Goal: Task Accomplishment & Management: Complete application form

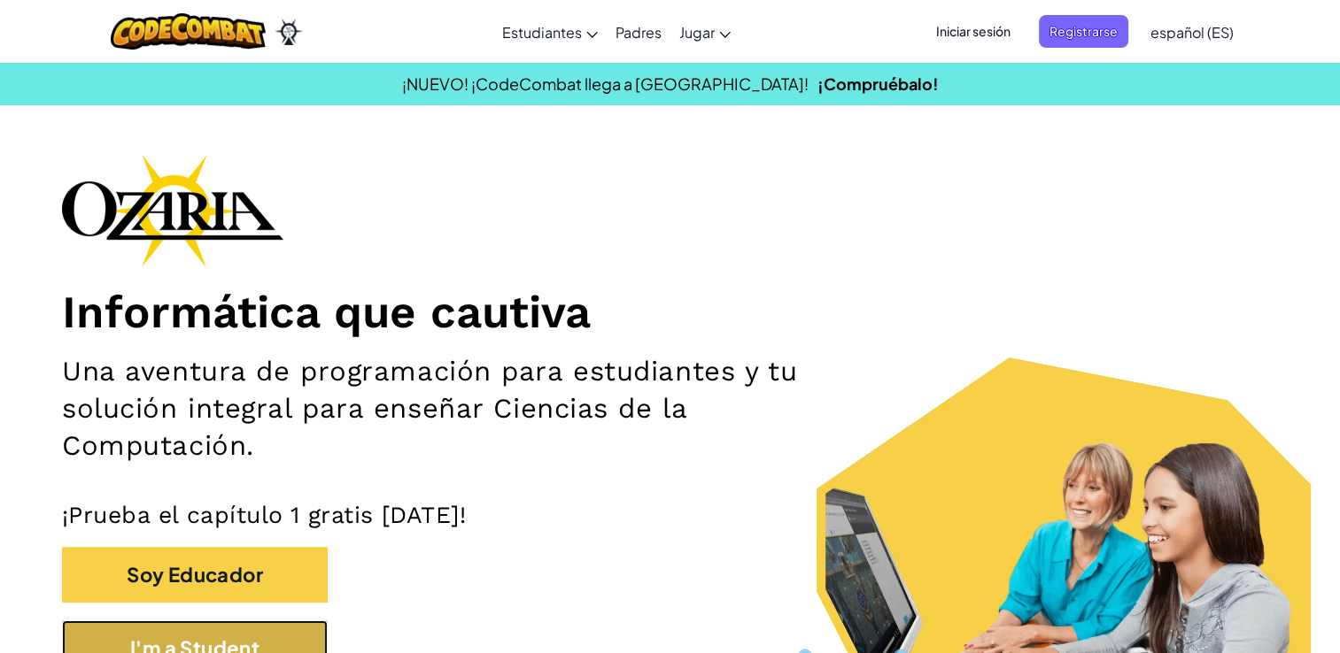
click at [229, 631] on button "I'm a Student" at bounding box center [195, 649] width 266 height 56
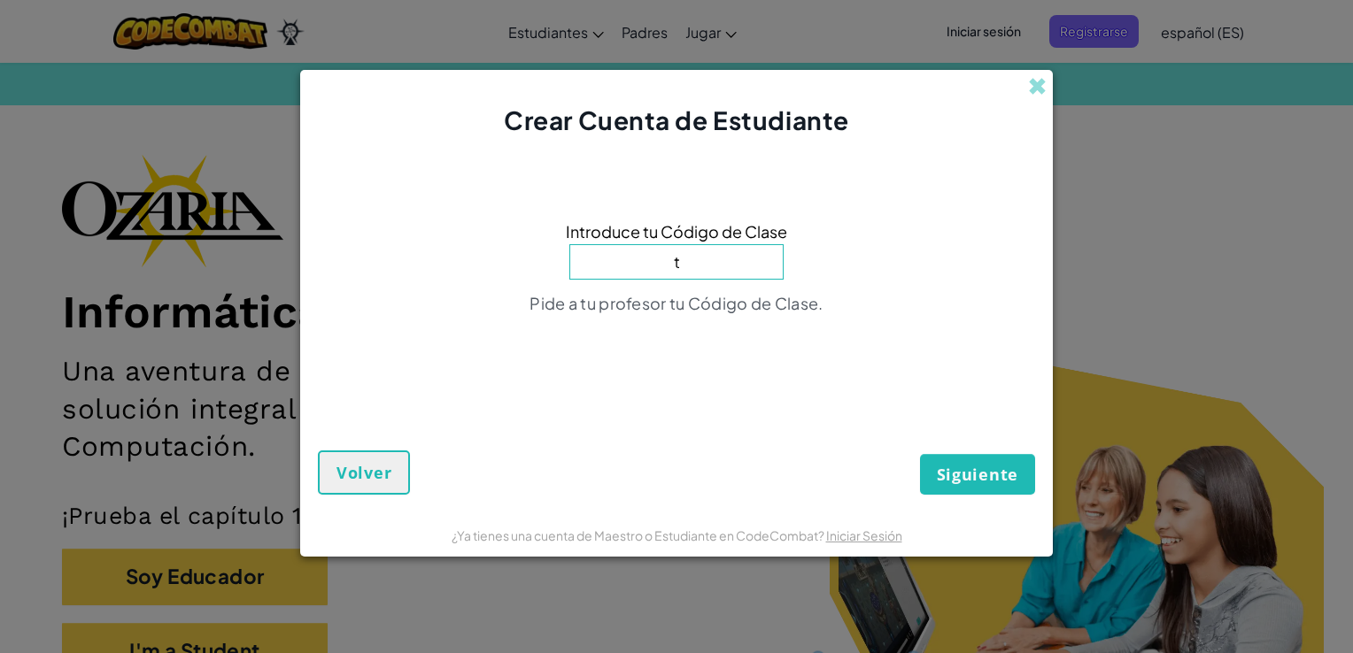
type input "TrueHandSad"
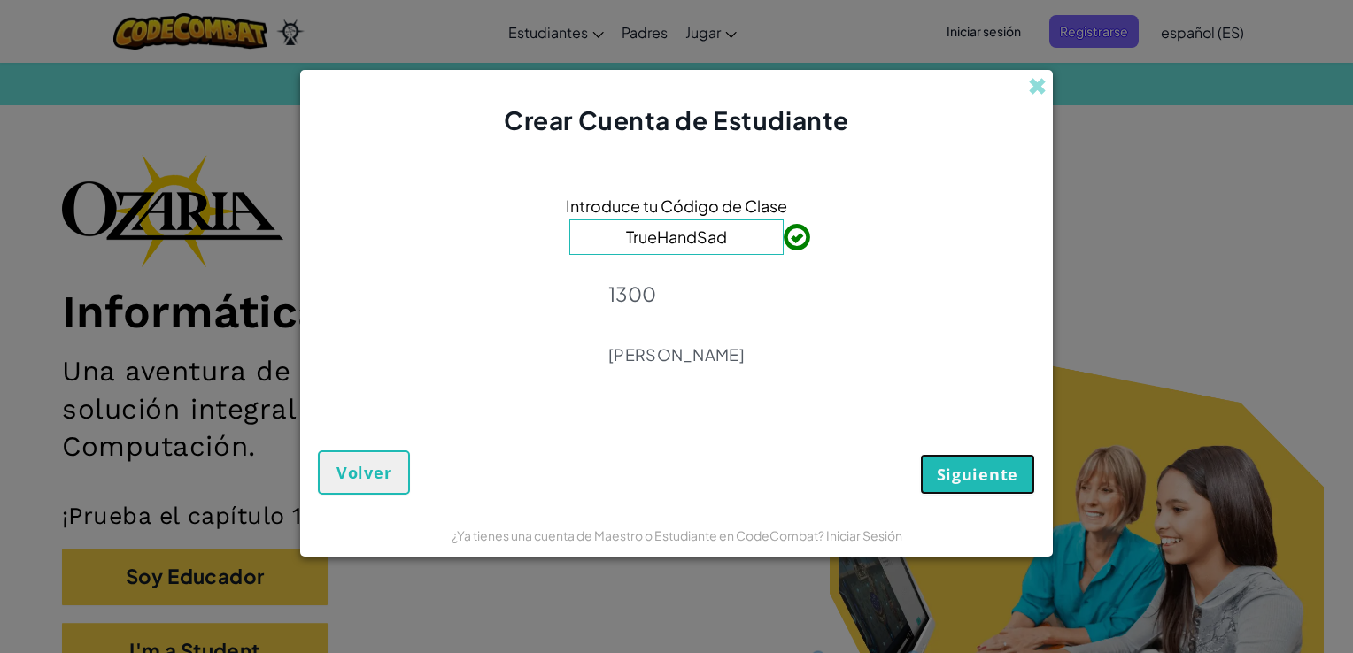
click at [955, 479] on span "Siguiente" at bounding box center [977, 474] width 81 height 21
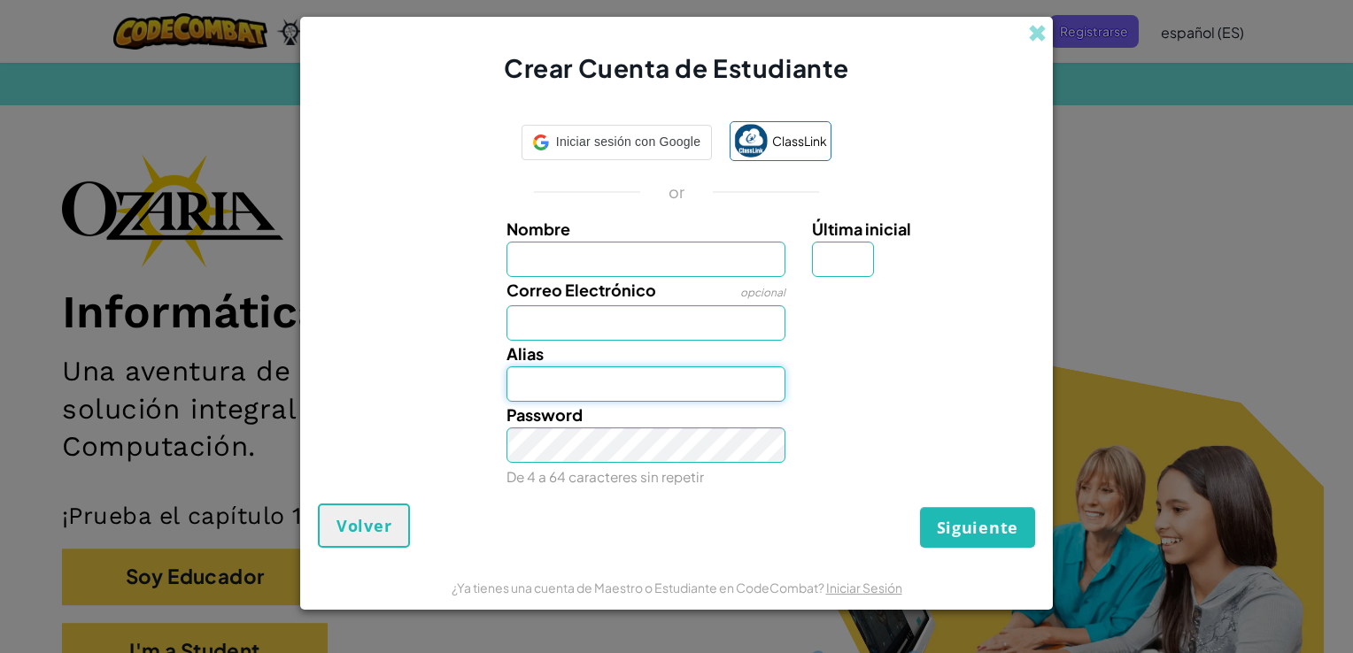
type input "SaidE"
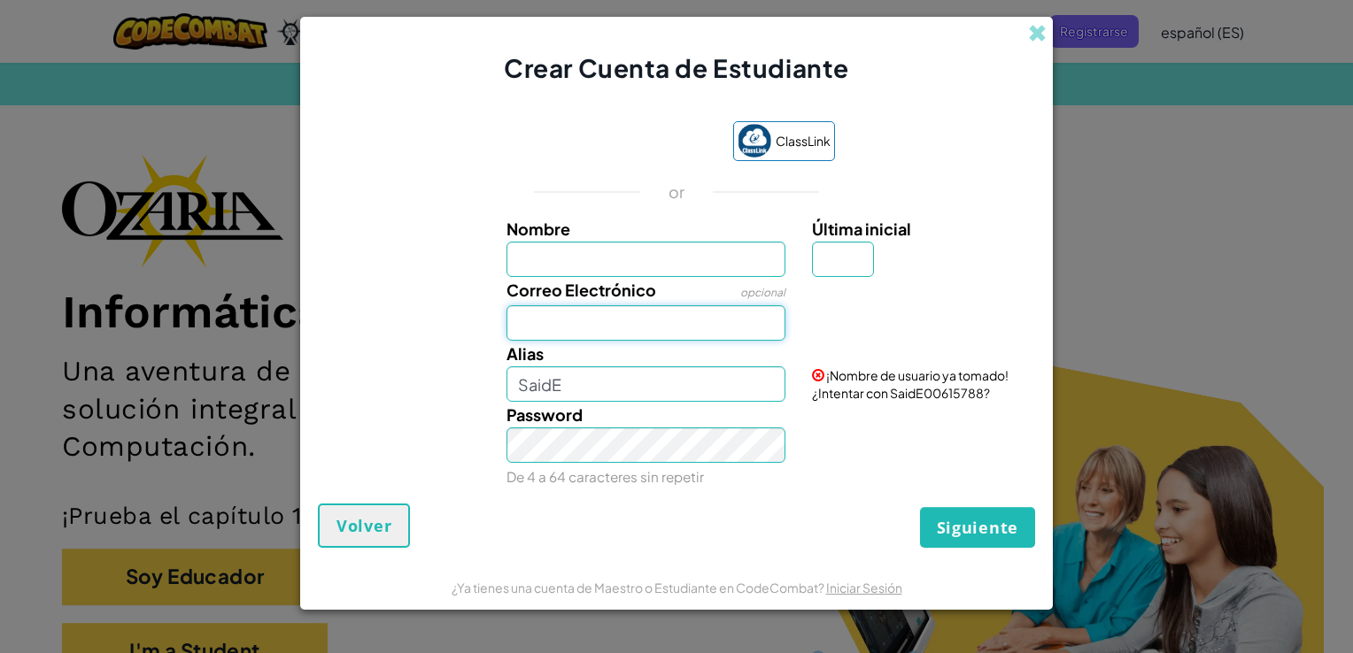
click at [680, 333] on input "Correo Electrónico" at bounding box center [646, 322] width 280 height 35
type input "[EMAIL_ADDRESS][DOMAIN_NAME]"
type input "Said"
type input "e"
type input "SaidE"
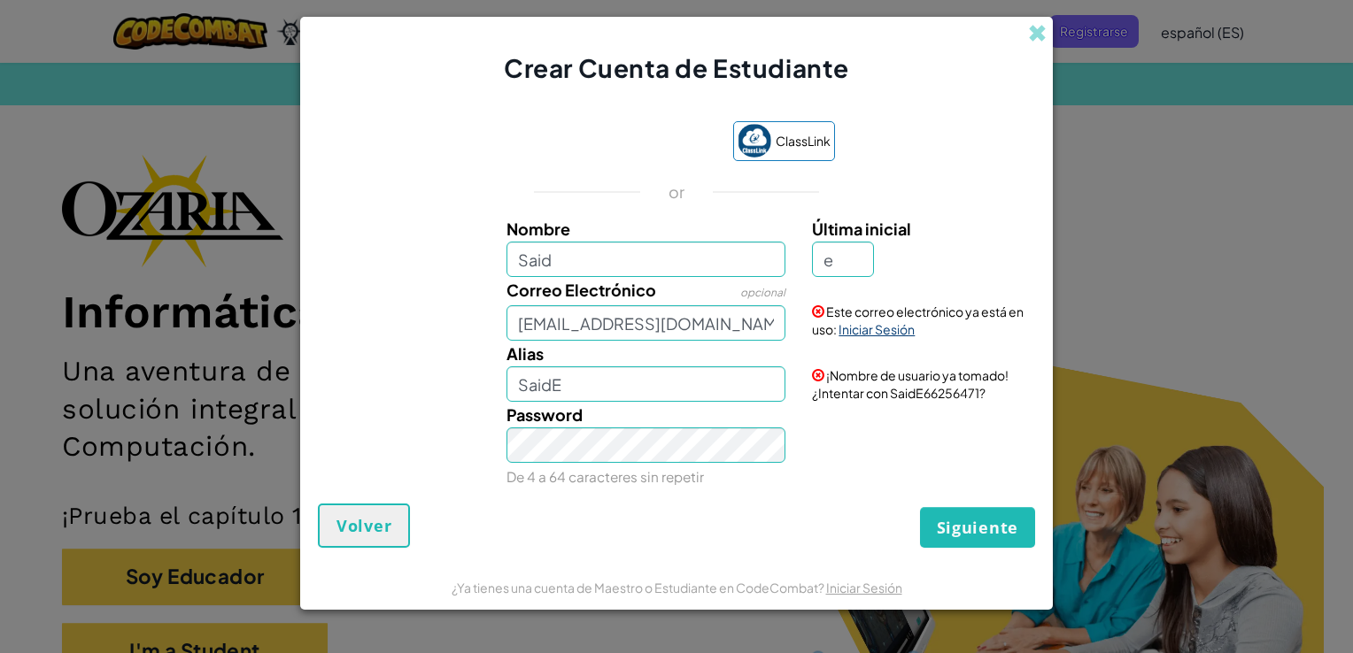
click at [876, 331] on link "Iniciar Sesión" at bounding box center [876, 329] width 76 height 16
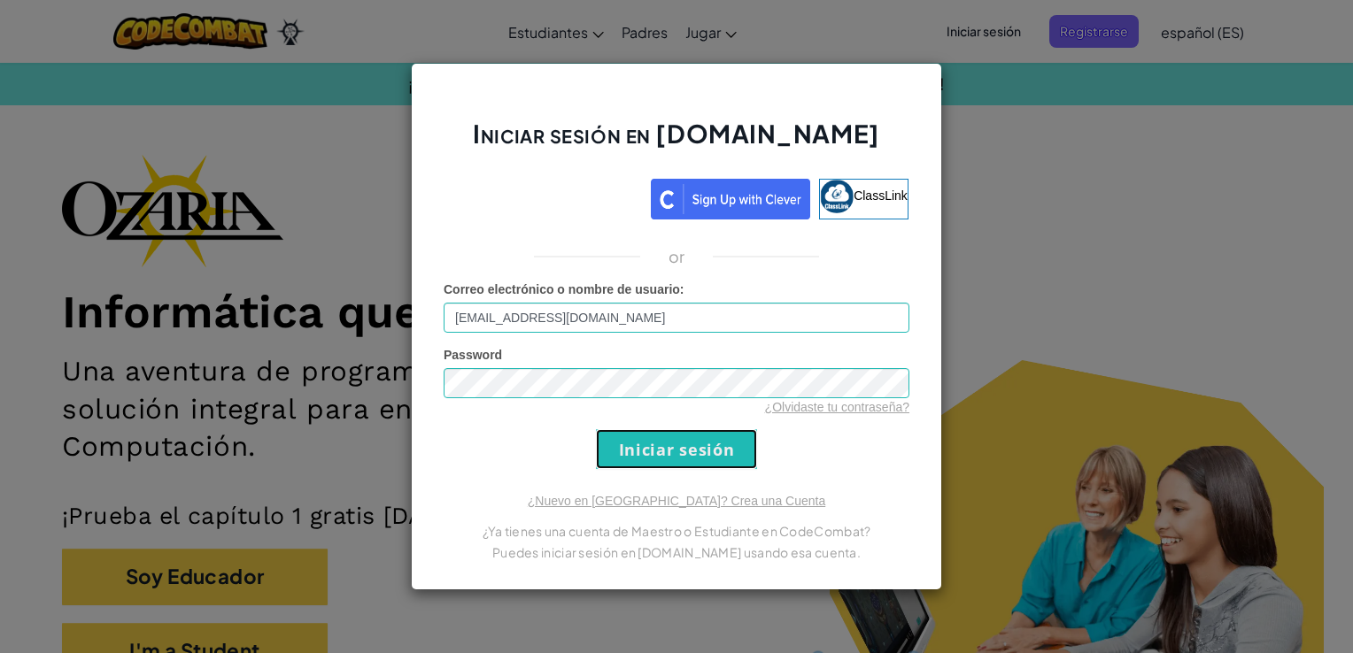
click at [684, 451] on input "Iniciar sesión" at bounding box center [676, 449] width 161 height 40
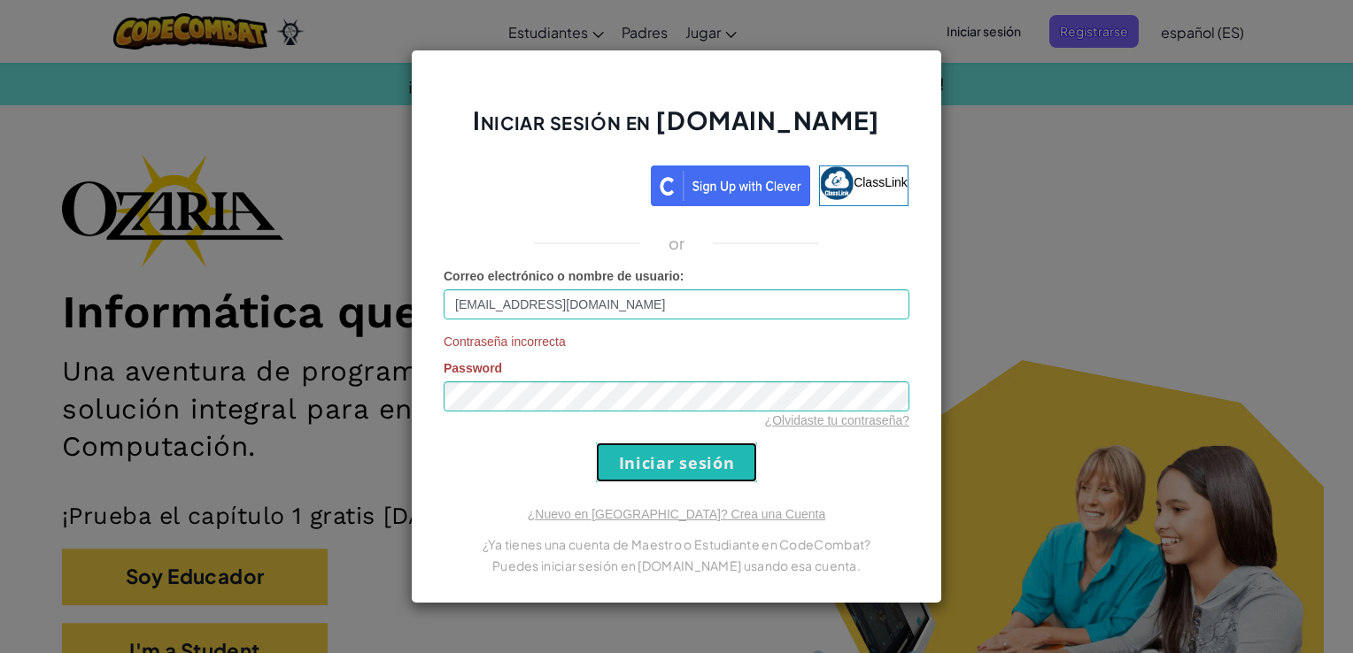
click at [643, 463] on input "Iniciar sesión" at bounding box center [676, 463] width 161 height 40
click at [633, 468] on input "Iniciar sesión" at bounding box center [676, 463] width 161 height 40
click at [790, 419] on link "¿Olvidaste tu contraseña?" at bounding box center [837, 420] width 144 height 14
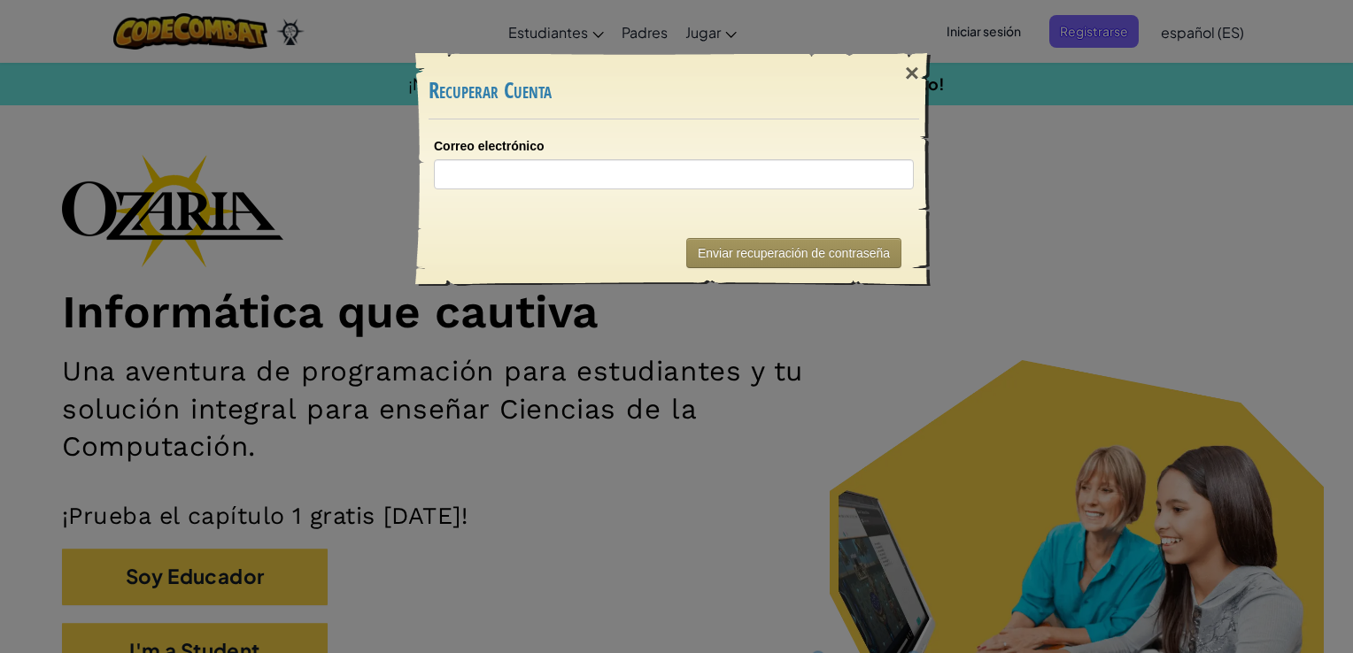
click at [676, 272] on div "Enviar recuperación de contraseña" at bounding box center [674, 253] width 490 height 66
click at [915, 75] on div "×" at bounding box center [912, 73] width 41 height 51
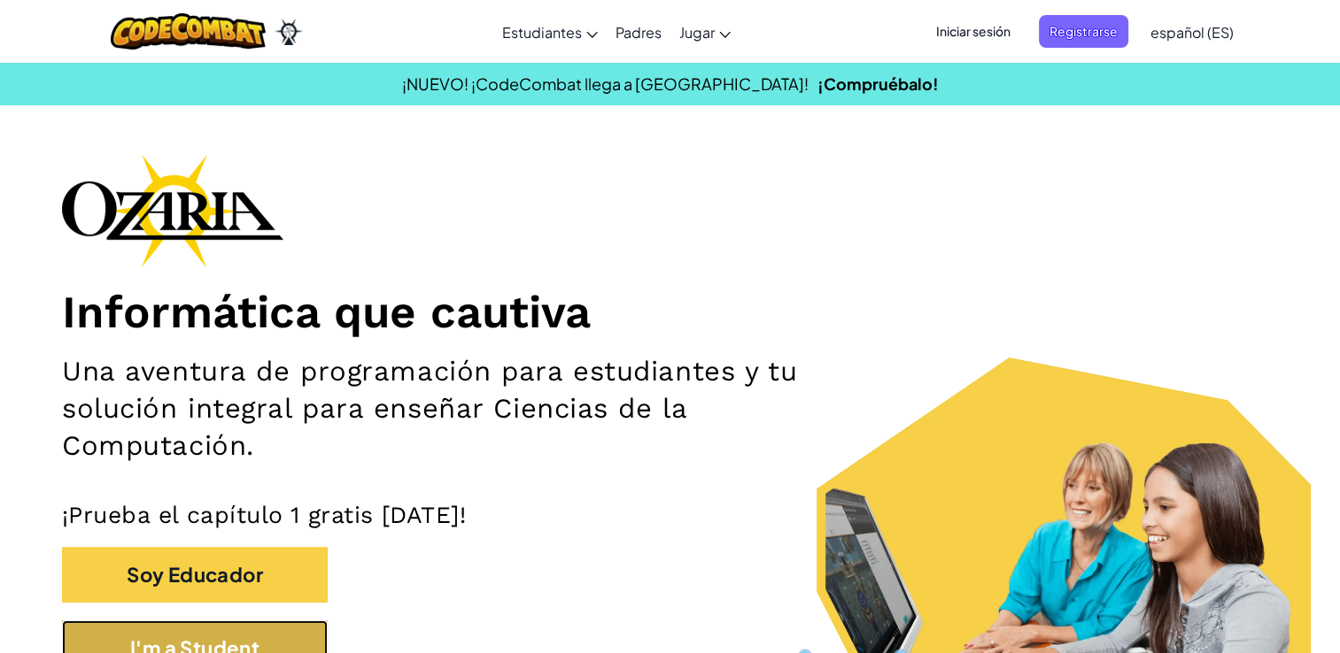
click at [266, 639] on button "I'm a Student" at bounding box center [195, 649] width 266 height 56
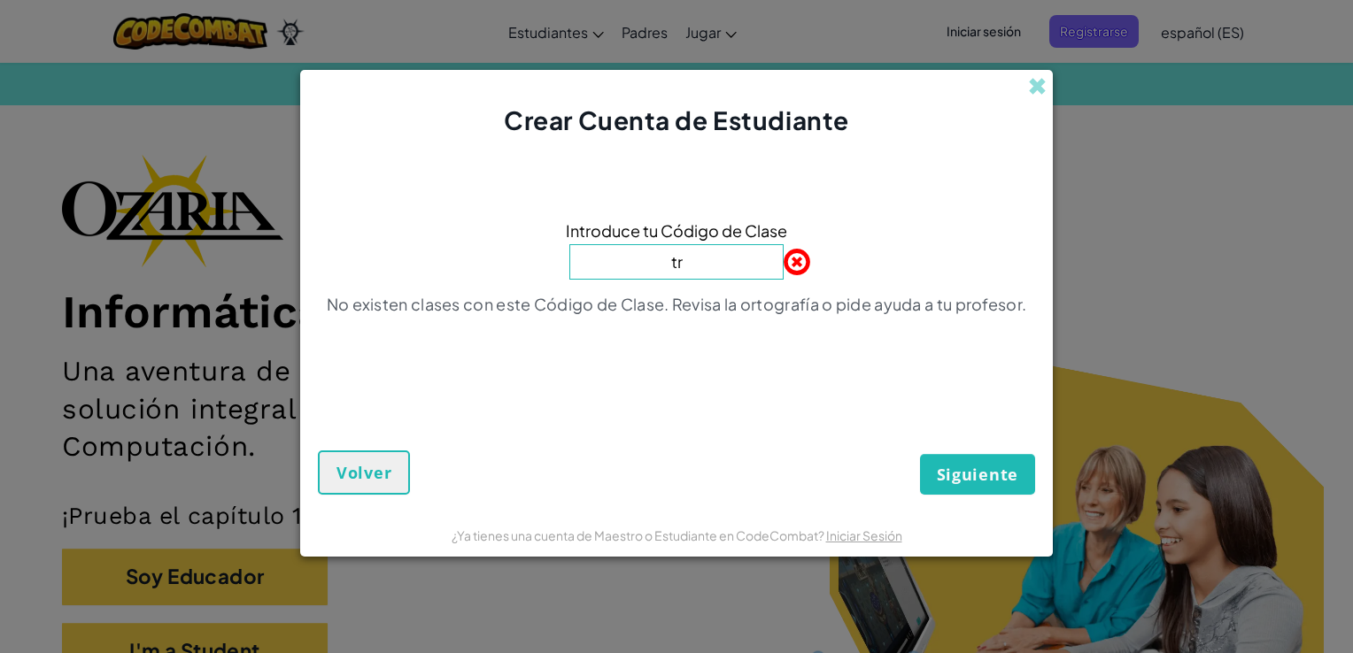
type input "TrueHandSad"
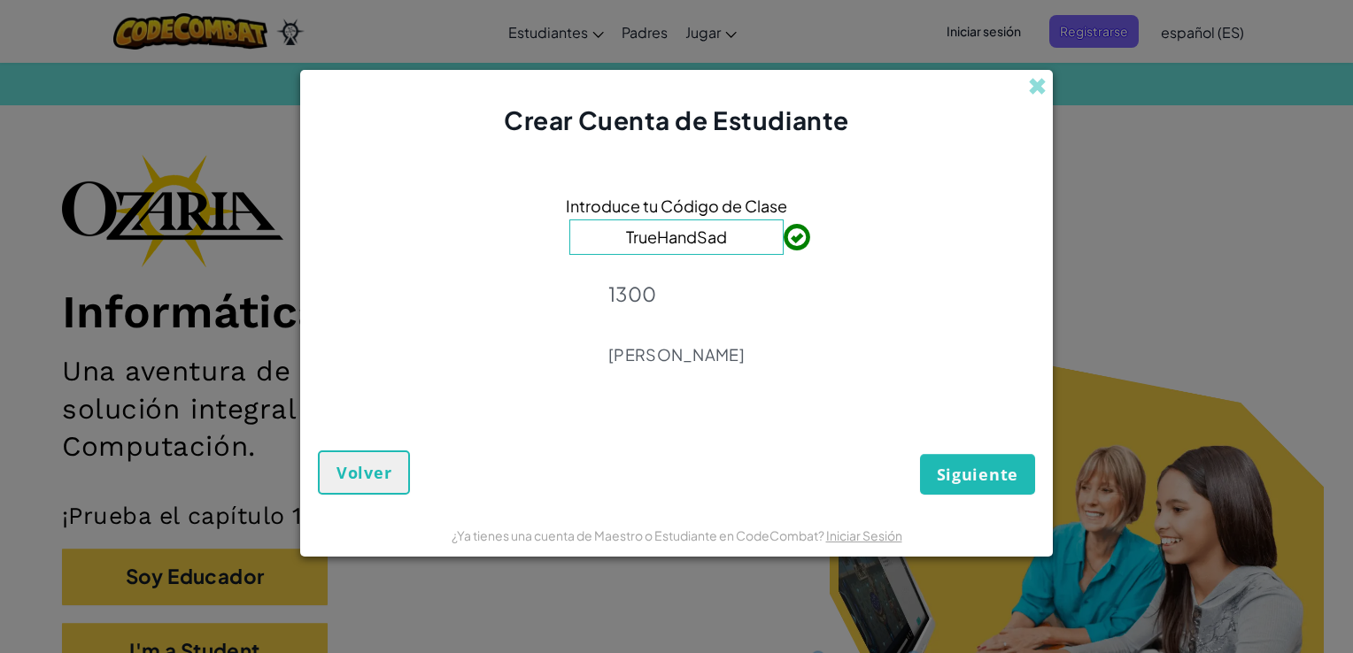
click at [994, 483] on span "Siguiente" at bounding box center [977, 474] width 81 height 21
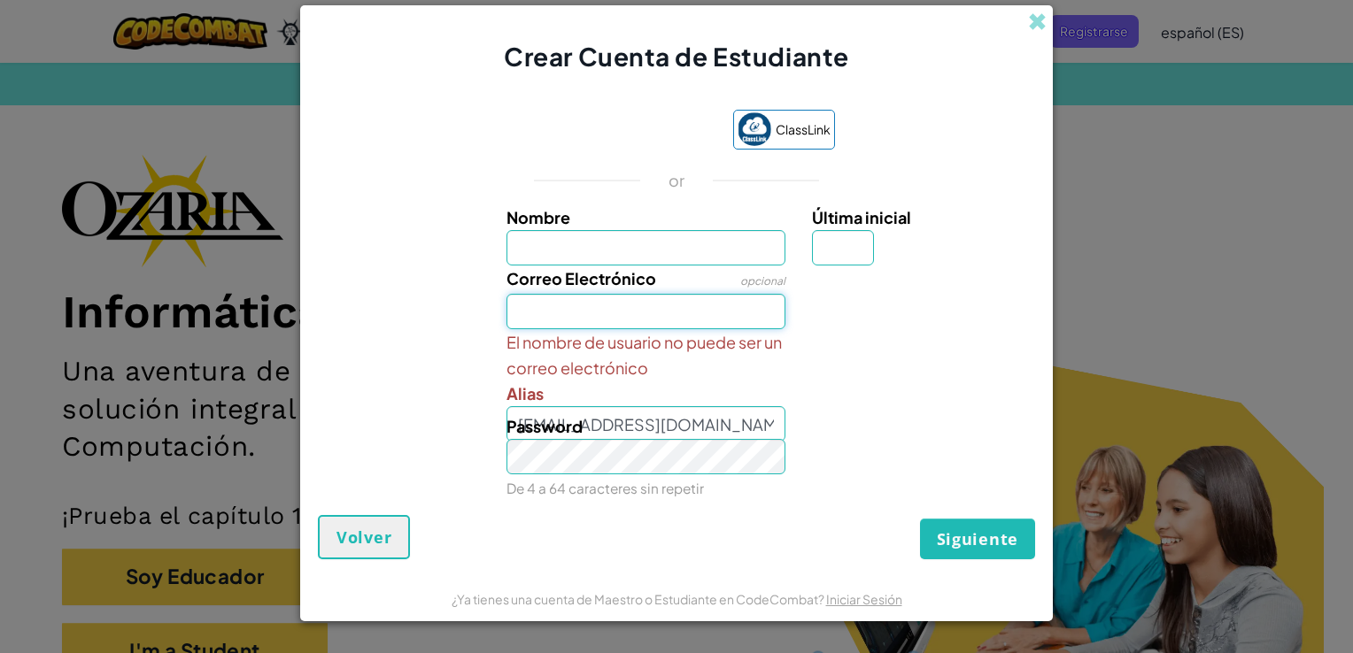
click at [712, 315] on input "Correo Electrónico" at bounding box center [646, 311] width 280 height 35
type input "[EMAIL_ADDRESS][DOMAIN_NAME]"
type input "Said"
type input "e"
type input "SaidE"
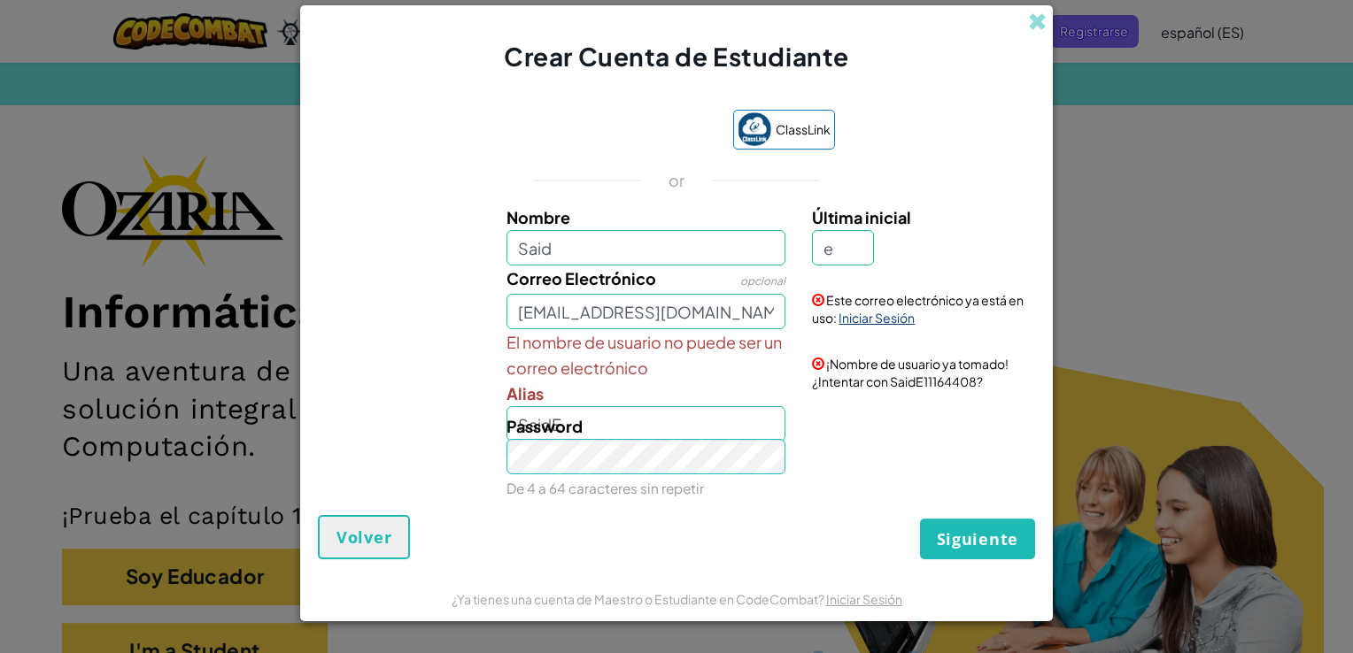
click at [855, 320] on link "Iniciar Sesión" at bounding box center [876, 318] width 76 height 16
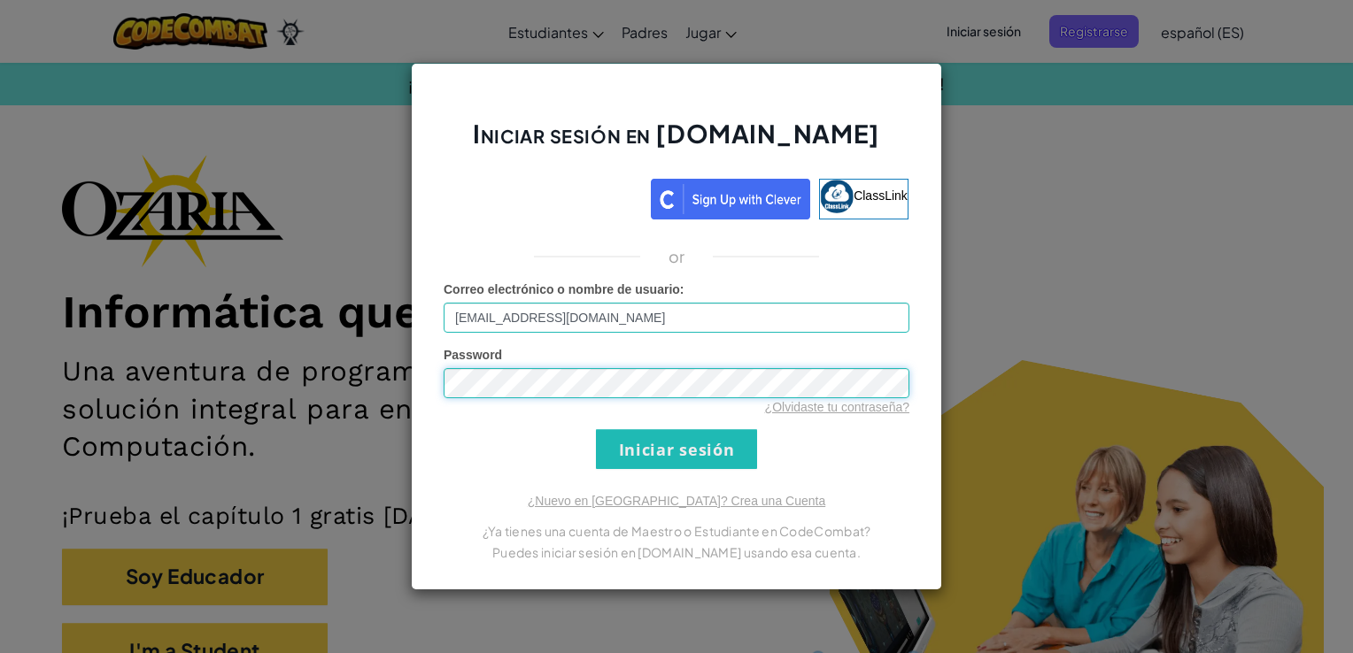
click at [338, 370] on div "Iniciar sesión en [DOMAIN_NAME] ClassLink or Error desconocido. Correo electrón…" at bounding box center [676, 326] width 1353 height 653
click at [822, 465] on form "Correo electrónico o nombre de usuario : [EMAIL_ADDRESS][DOMAIN_NAME] Password …" at bounding box center [677, 375] width 466 height 189
click at [729, 467] on input "Iniciar sesión" at bounding box center [676, 449] width 161 height 40
